Goal: Information Seeking & Learning: Understand process/instructions

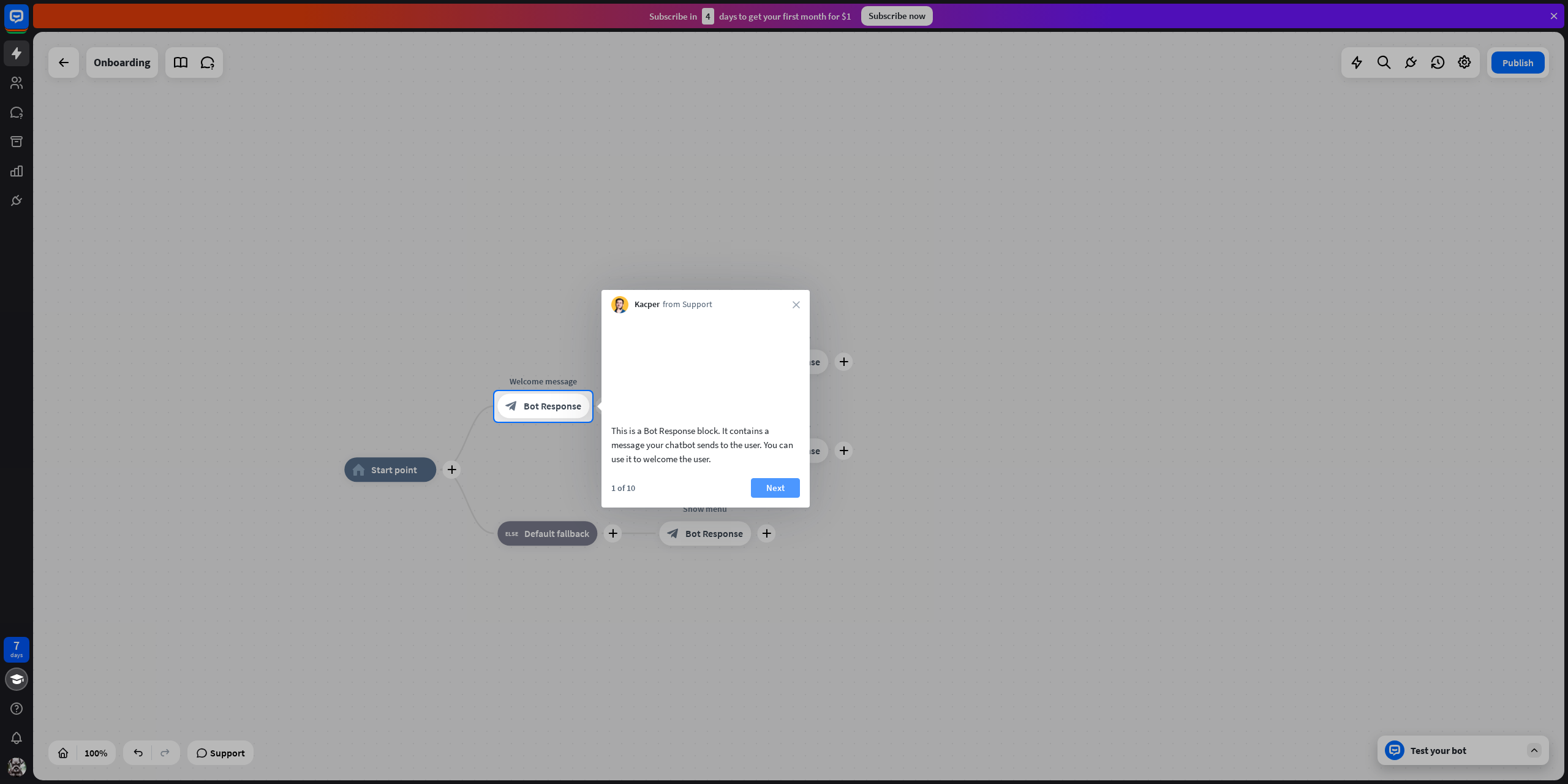
click at [774, 498] on button "Next" at bounding box center [775, 488] width 49 height 20
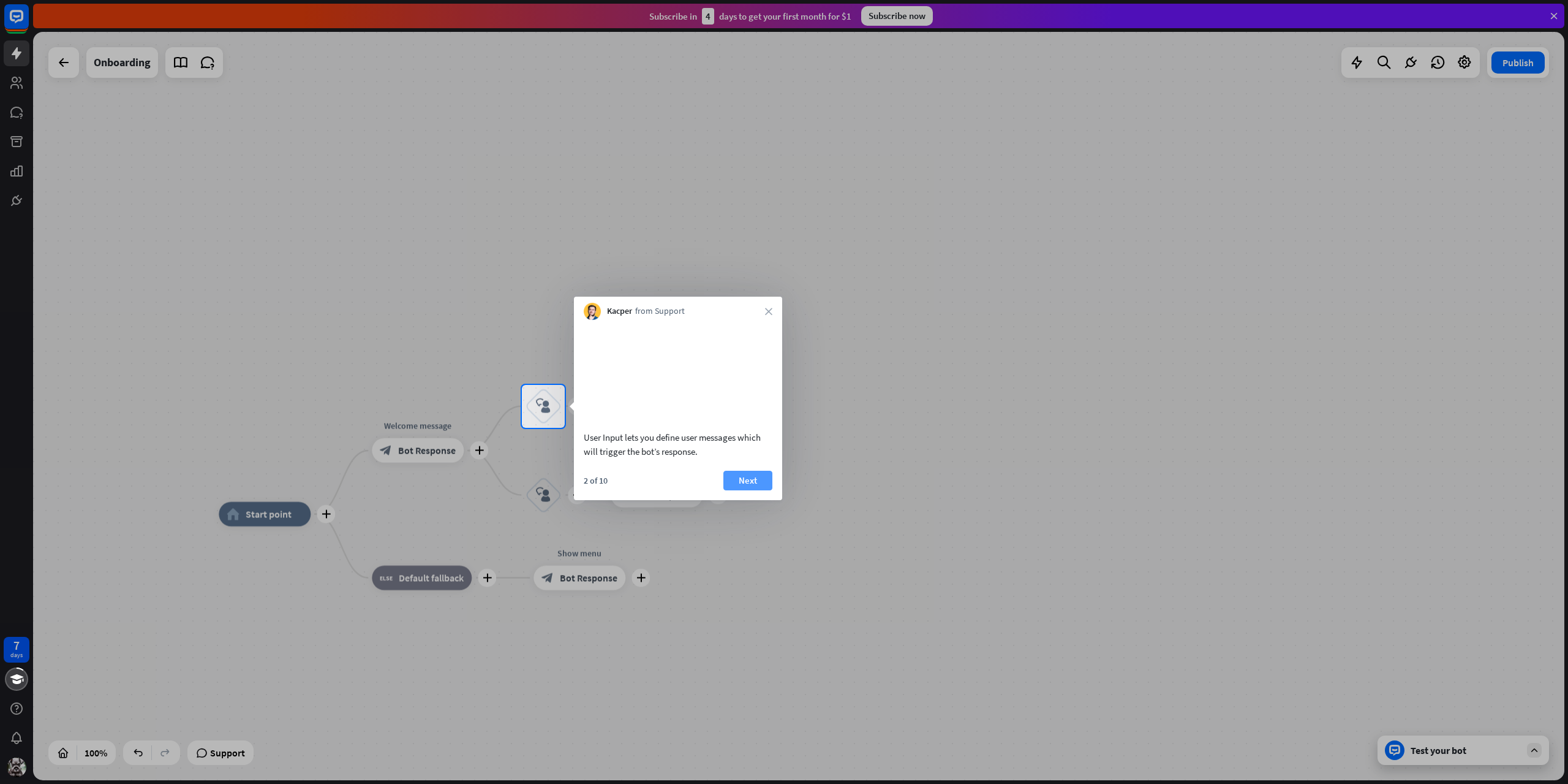
click at [746, 490] on button "Next" at bounding box center [748, 480] width 49 height 20
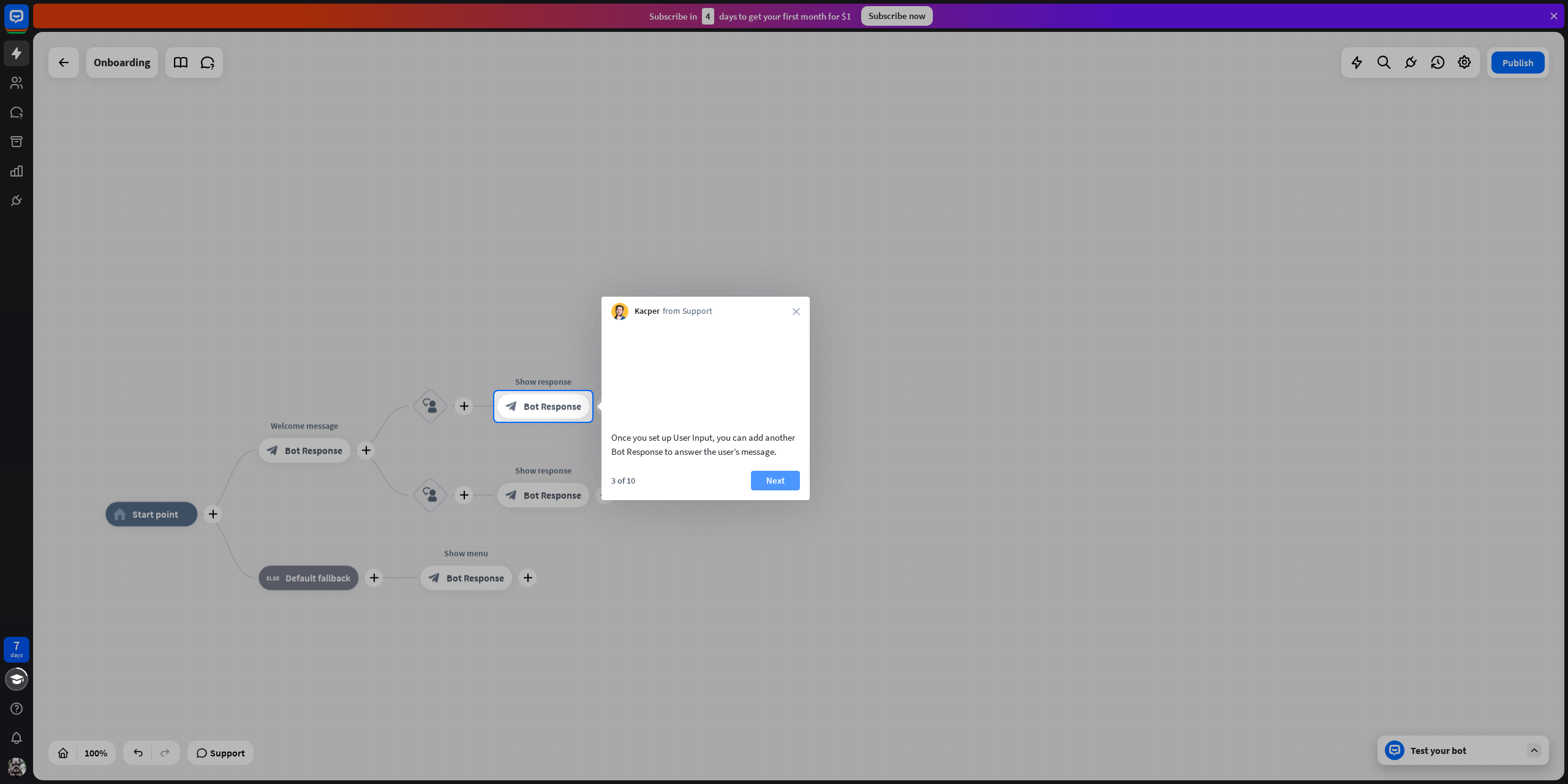
click at [780, 490] on button "Next" at bounding box center [775, 480] width 49 height 20
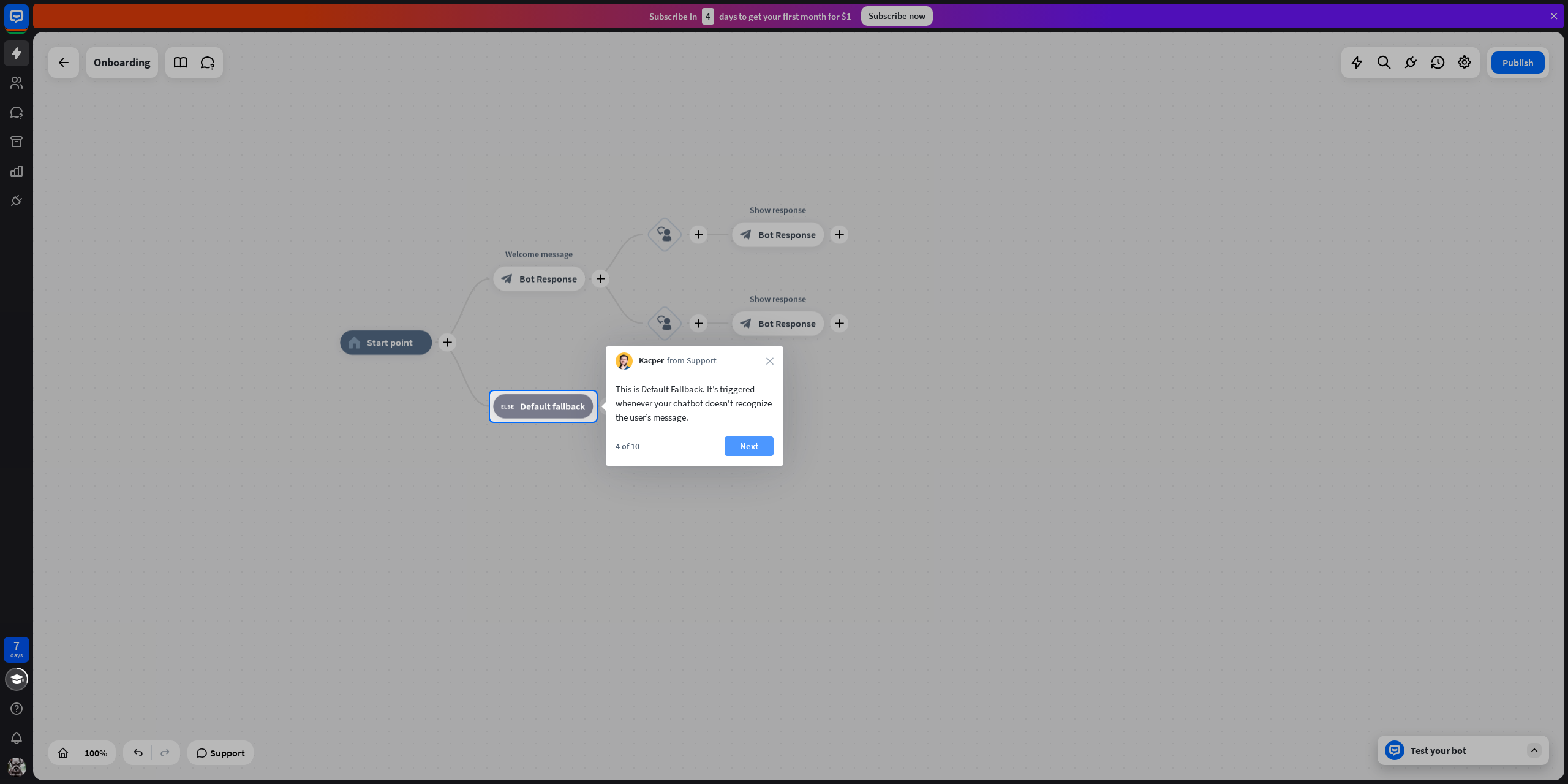
click at [762, 438] on button "Next" at bounding box center [749, 446] width 49 height 20
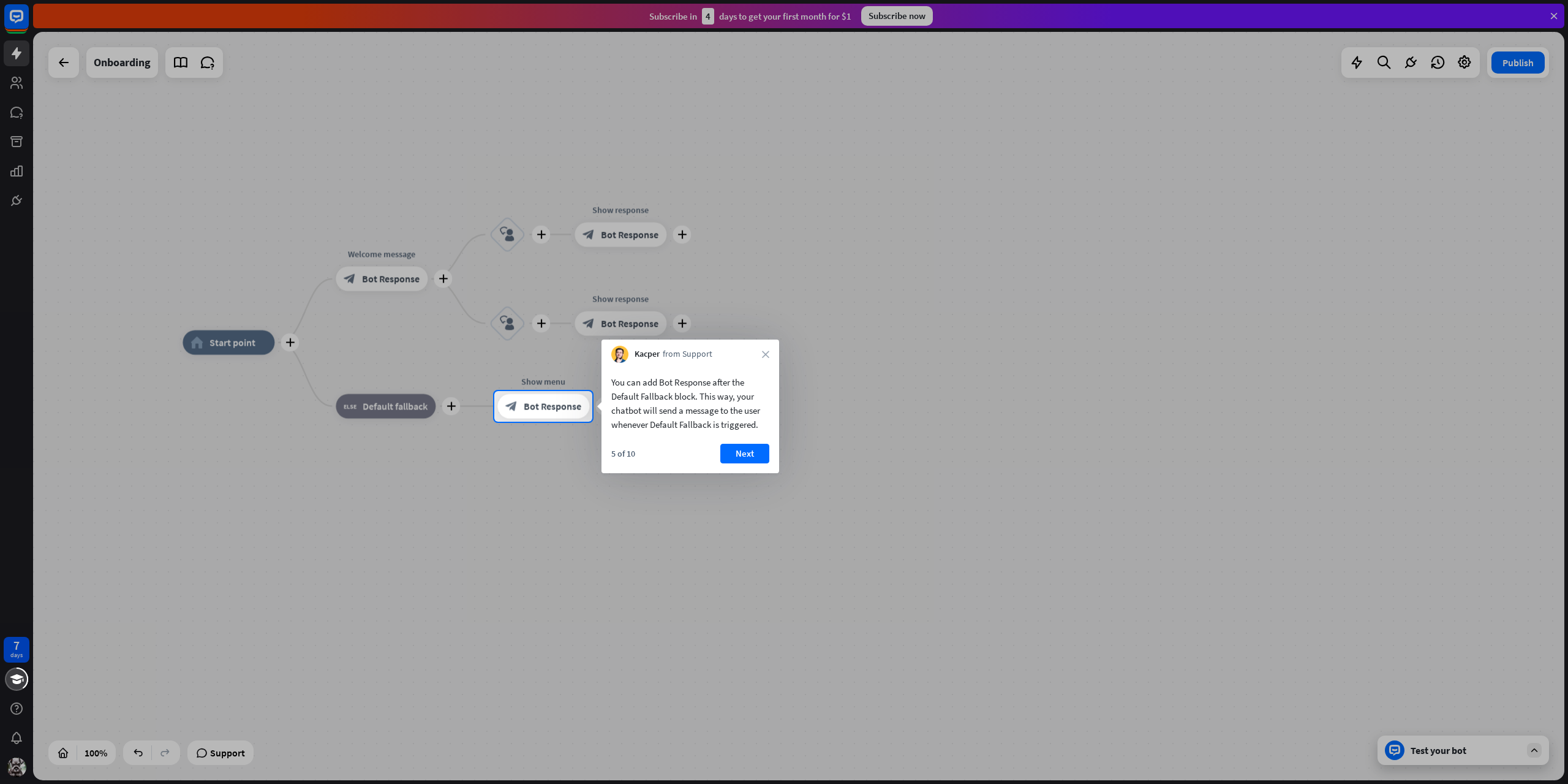
click at [712, 443] on div "You can add Bot Response after the Default Fallback block. This way, your chatb…" at bounding box center [691, 418] width 178 height 110
click at [729, 457] on button "Next" at bounding box center [744, 454] width 49 height 20
click at [729, 457] on div "plus home_2 Start point plus Welcome message block_bot_response Bot Response pl…" at bounding box center [947, 716] width 1531 height 748
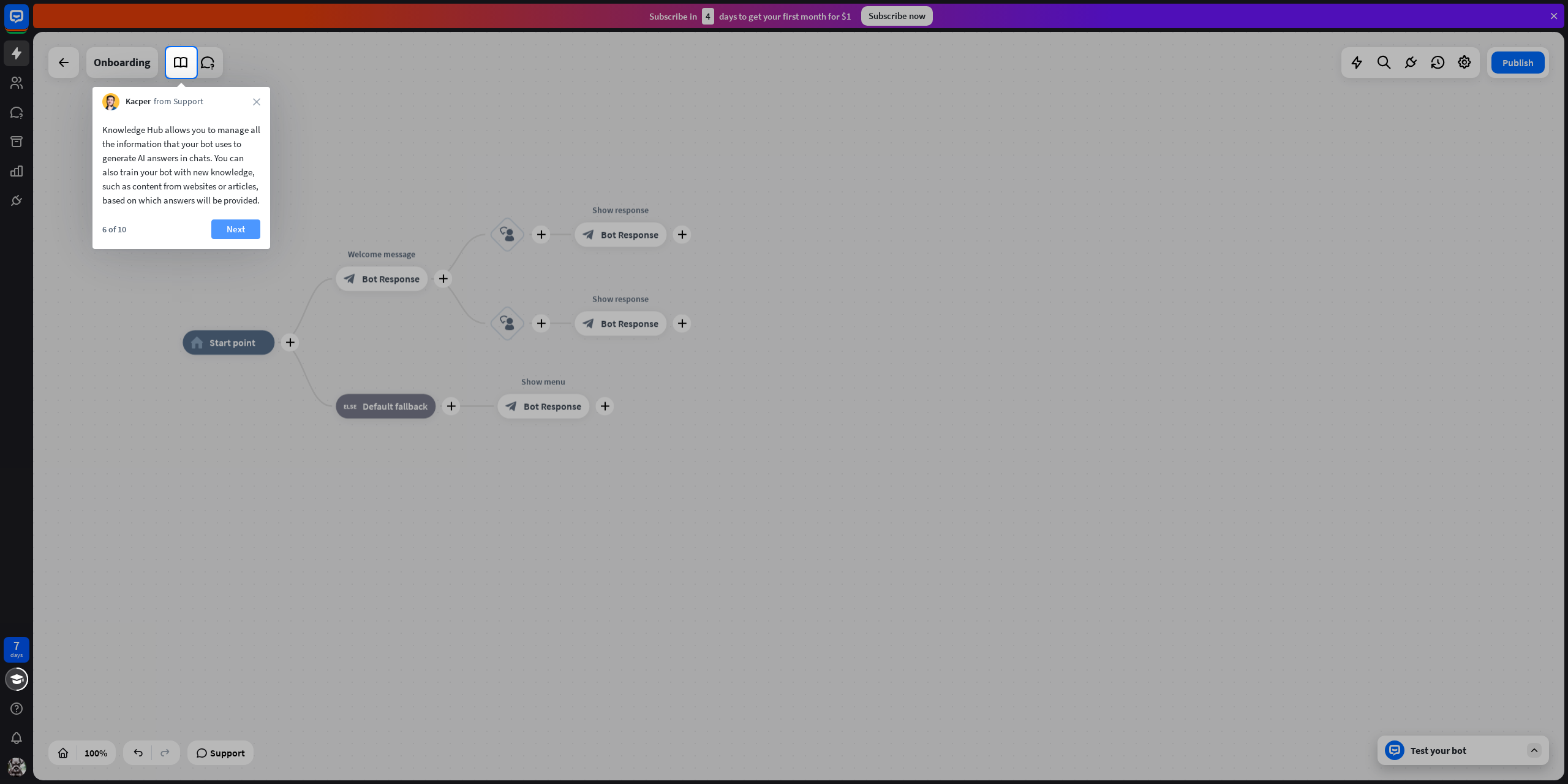
click at [219, 239] on button "Next" at bounding box center [235, 229] width 49 height 20
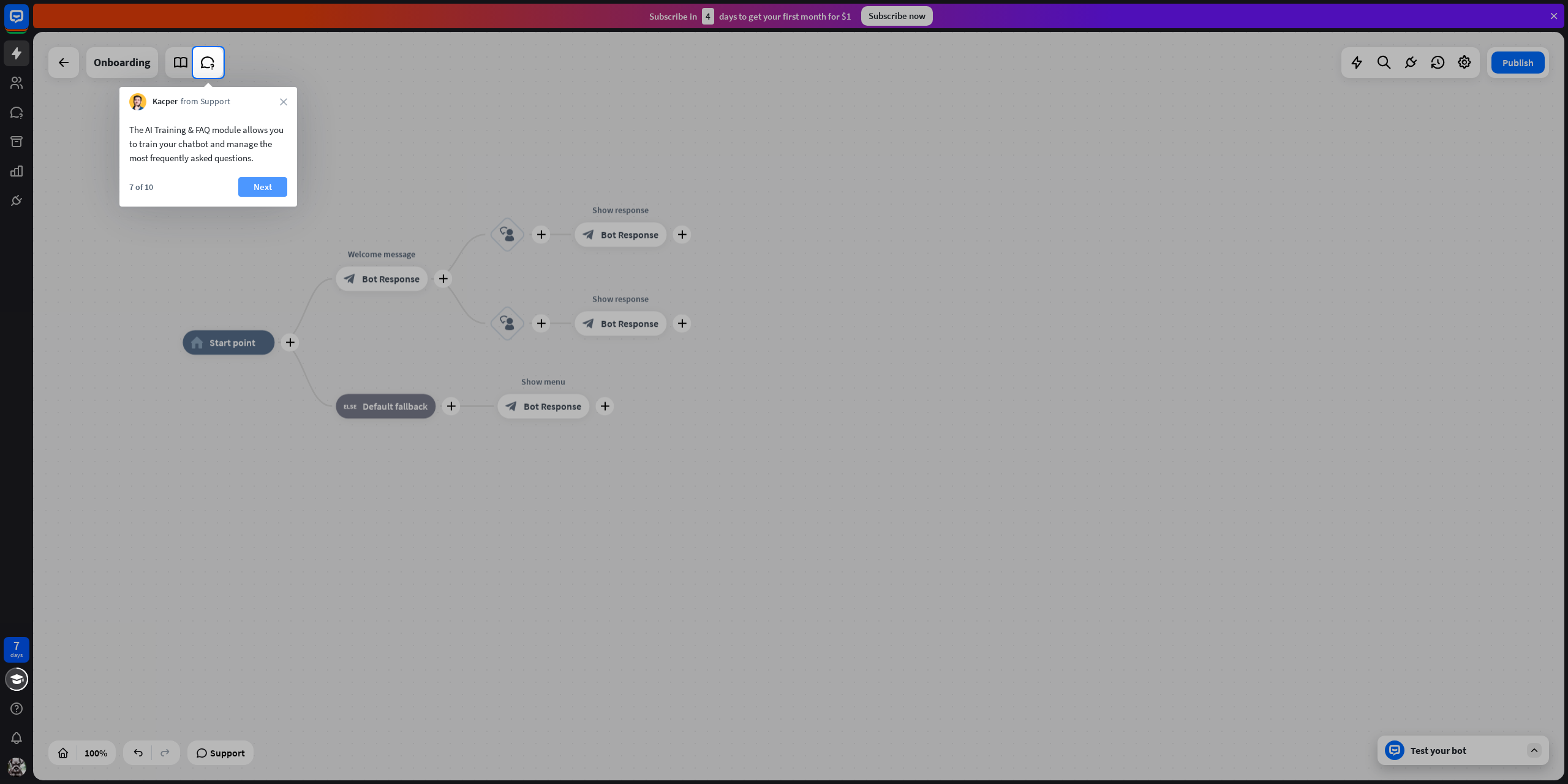
click at [259, 188] on button "Next" at bounding box center [262, 187] width 49 height 20
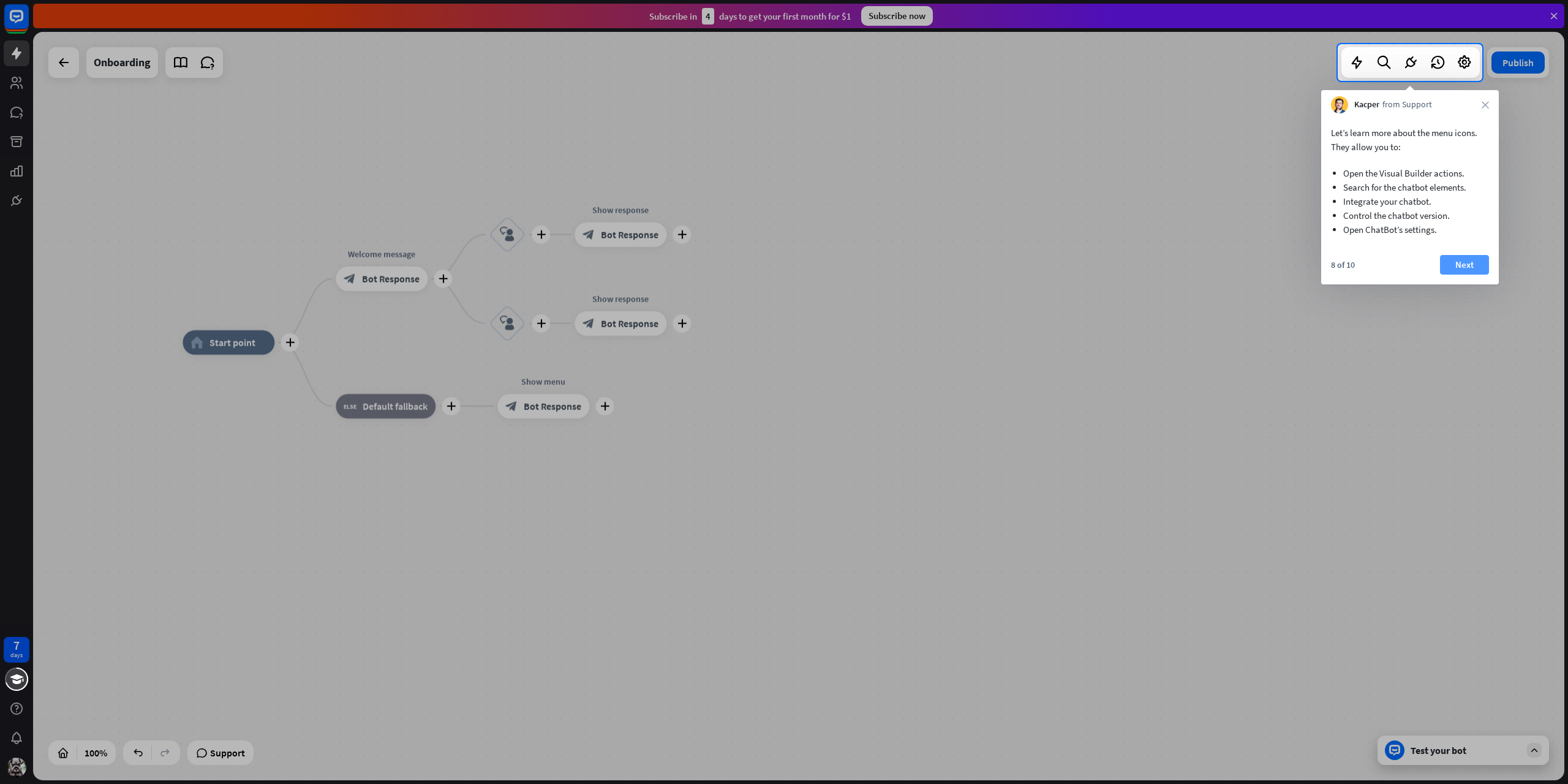
click at [1449, 267] on button "Next" at bounding box center [1465, 265] width 49 height 20
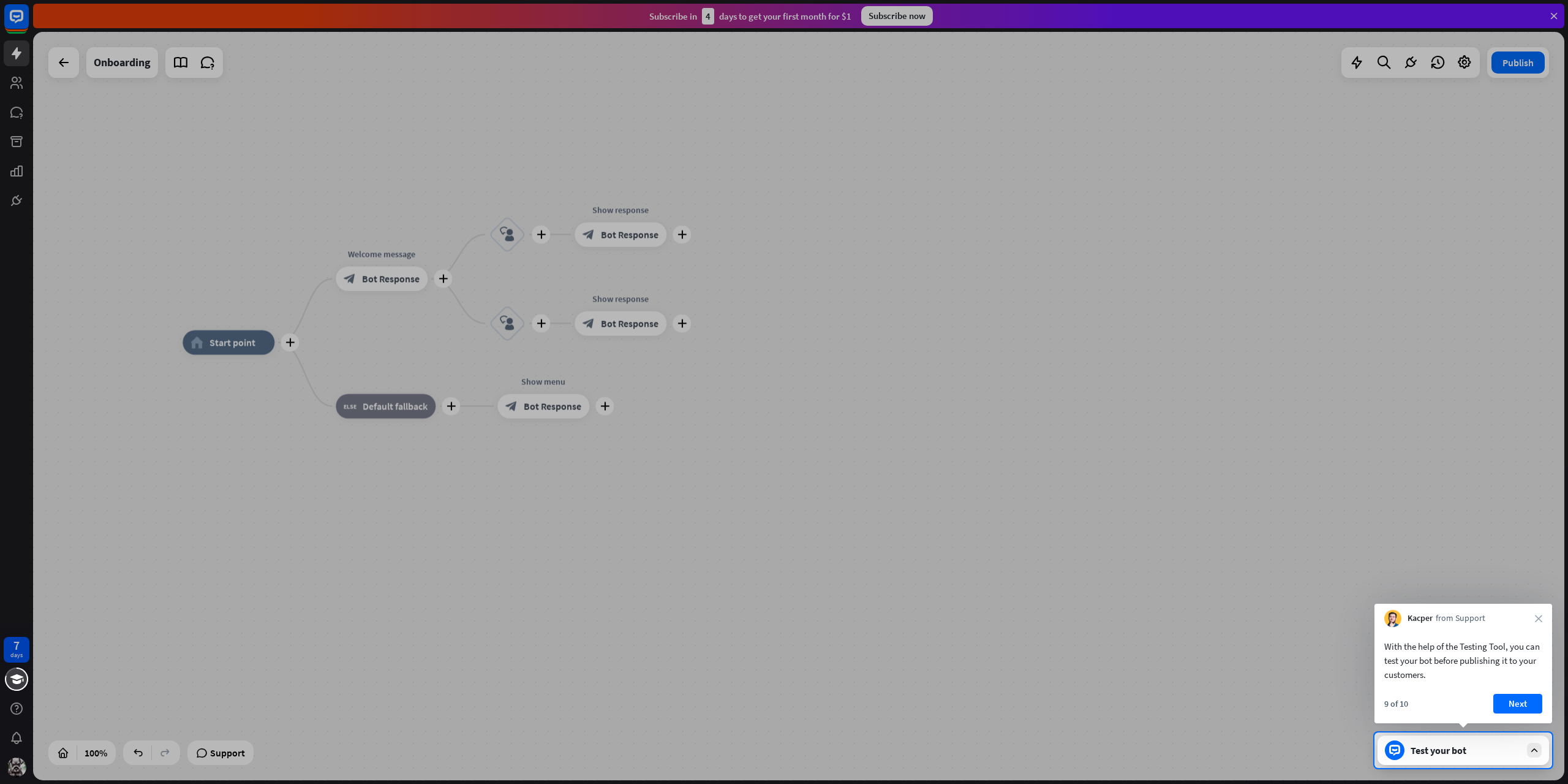
click at [1518, 702] on button "Next" at bounding box center [1518, 703] width 49 height 20
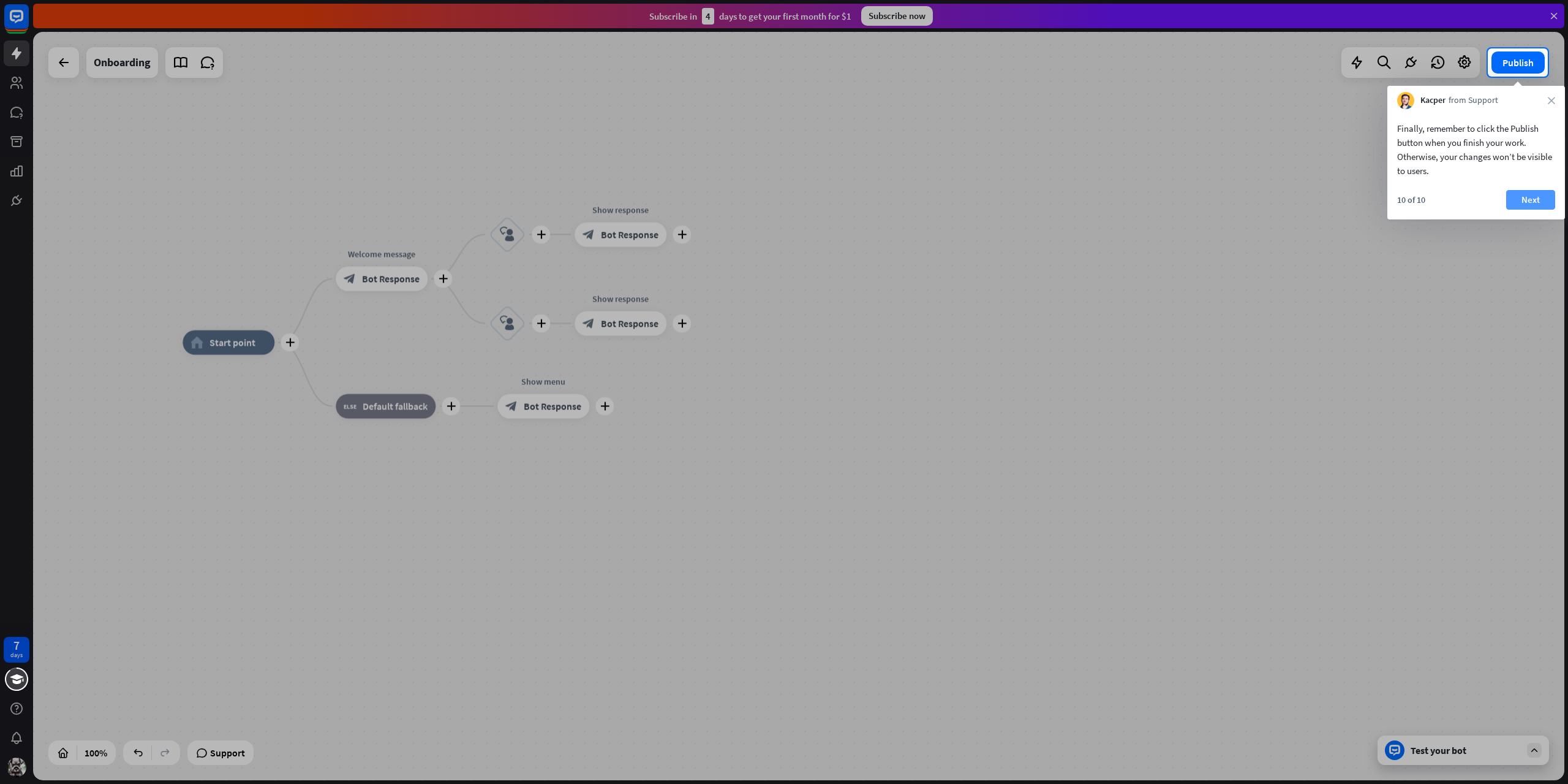
drag, startPoint x: 1502, startPoint y: 189, endPoint x: 1511, endPoint y: 191, distance: 9.2
click at [1505, 189] on div "Finally, remember to click the Publish button when you finish your work. Otherw…" at bounding box center [1476, 163] width 178 height 110
click at [1526, 196] on button "Next" at bounding box center [1530, 199] width 49 height 20
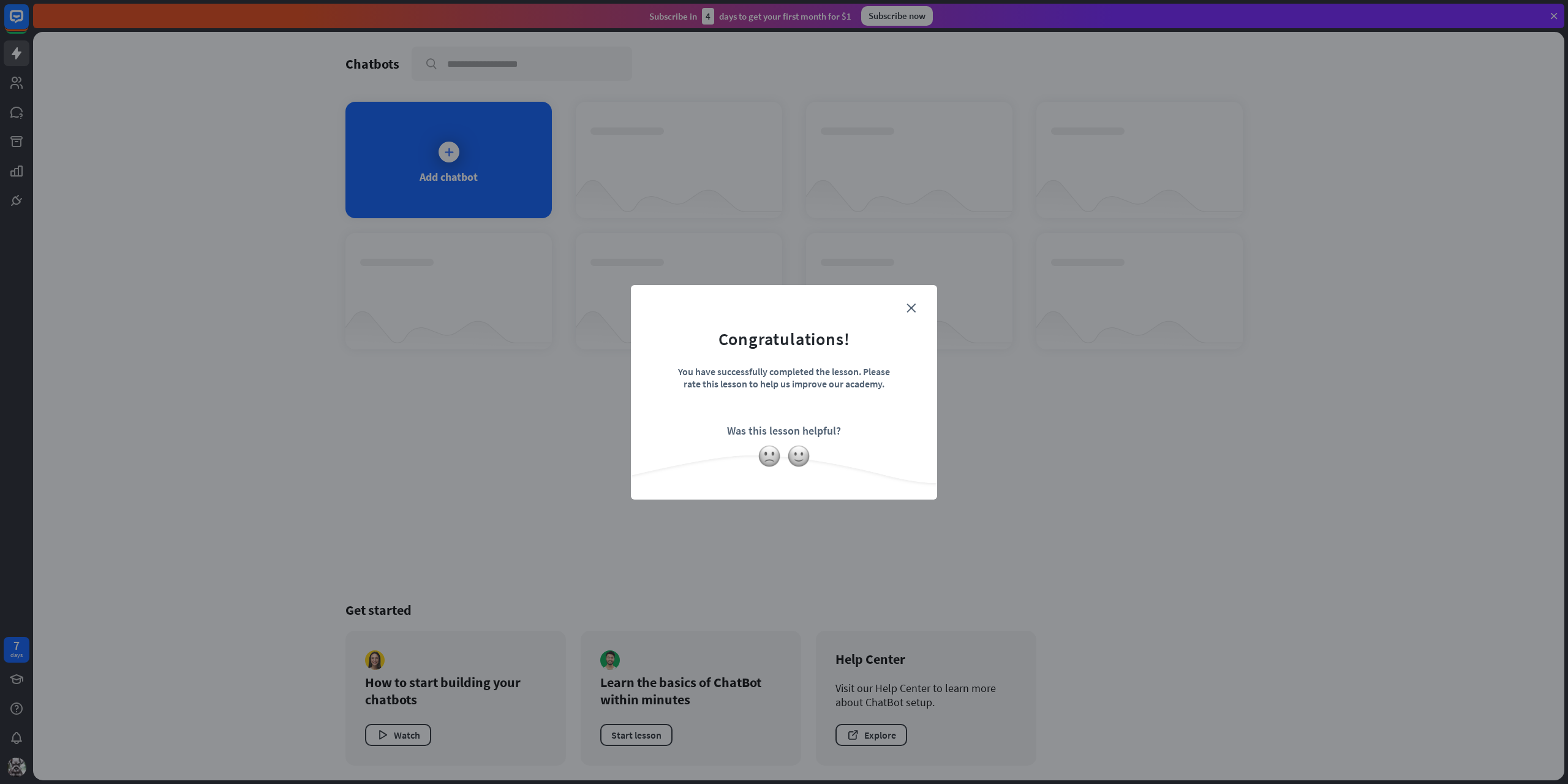
click at [909, 315] on form "Congratulations! You have successfully completed the lesson. Please rate this l…" at bounding box center [784, 373] width 276 height 146
click at [910, 307] on icon "close" at bounding box center [912, 308] width 9 height 9
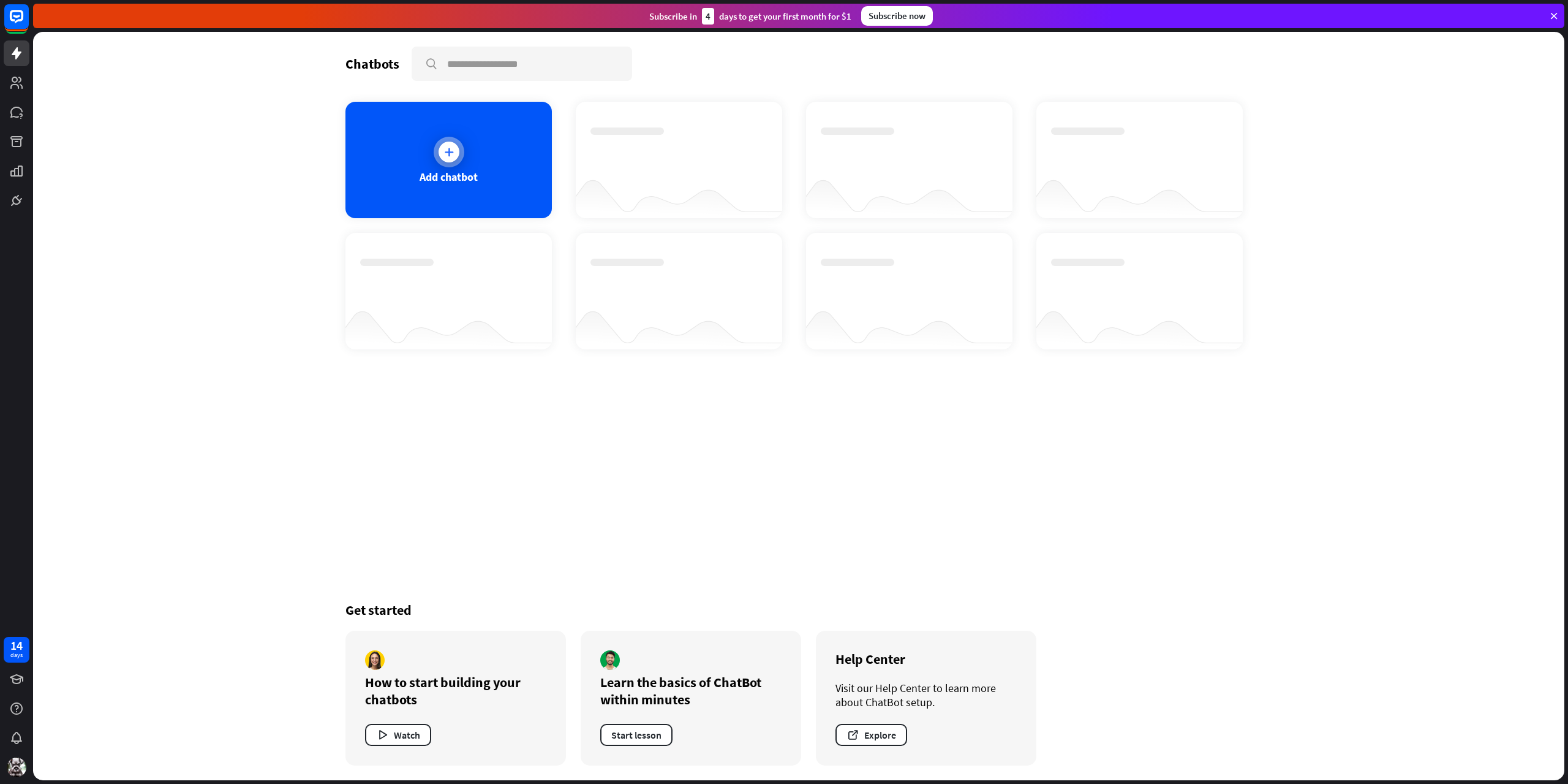
click at [461, 170] on div "Add chatbot" at bounding box center [448, 177] width 58 height 14
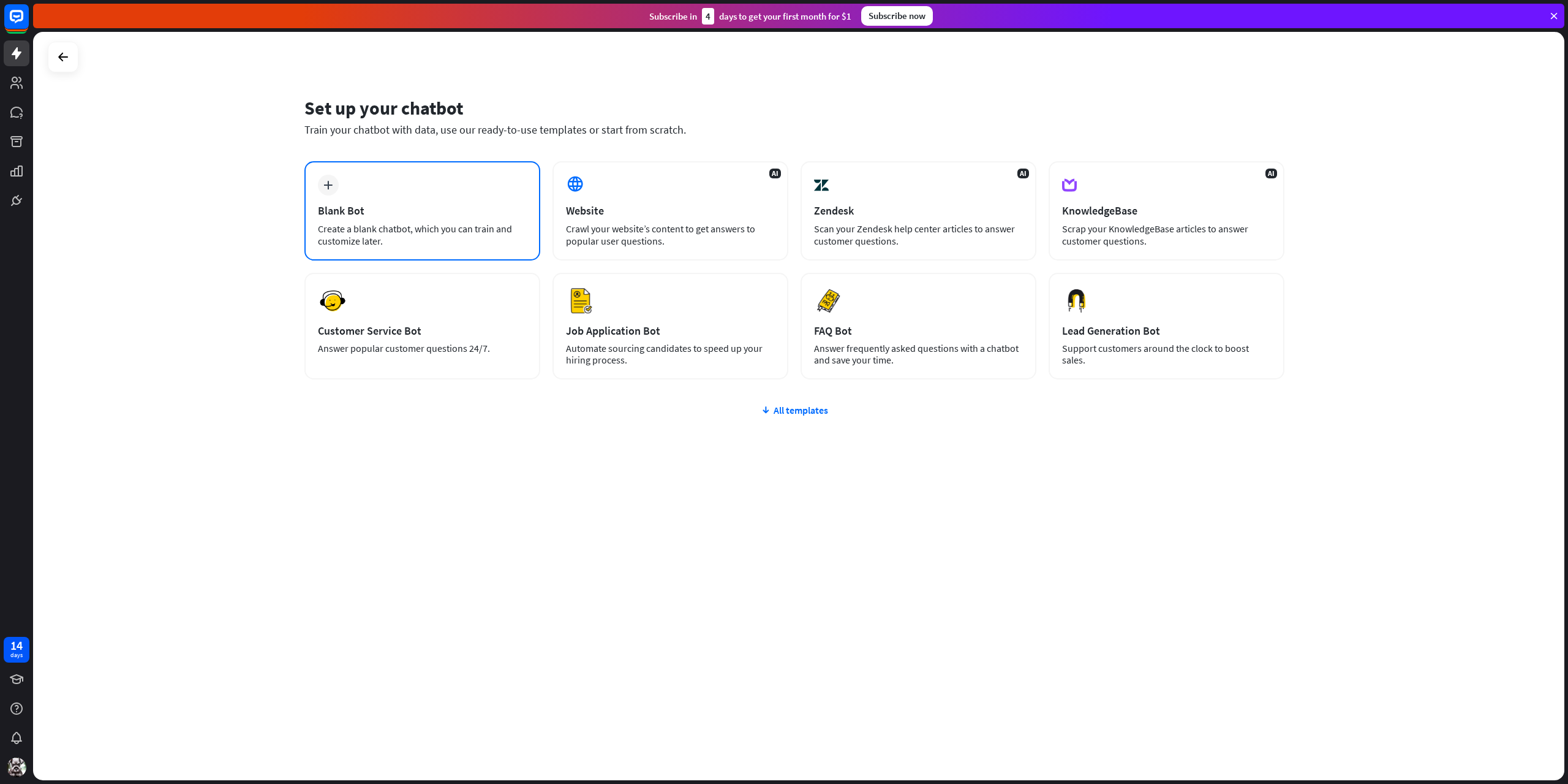
click at [400, 204] on div "Blank Bot" at bounding box center [422, 210] width 209 height 14
